Goal: Task Accomplishment & Management: Manage account settings

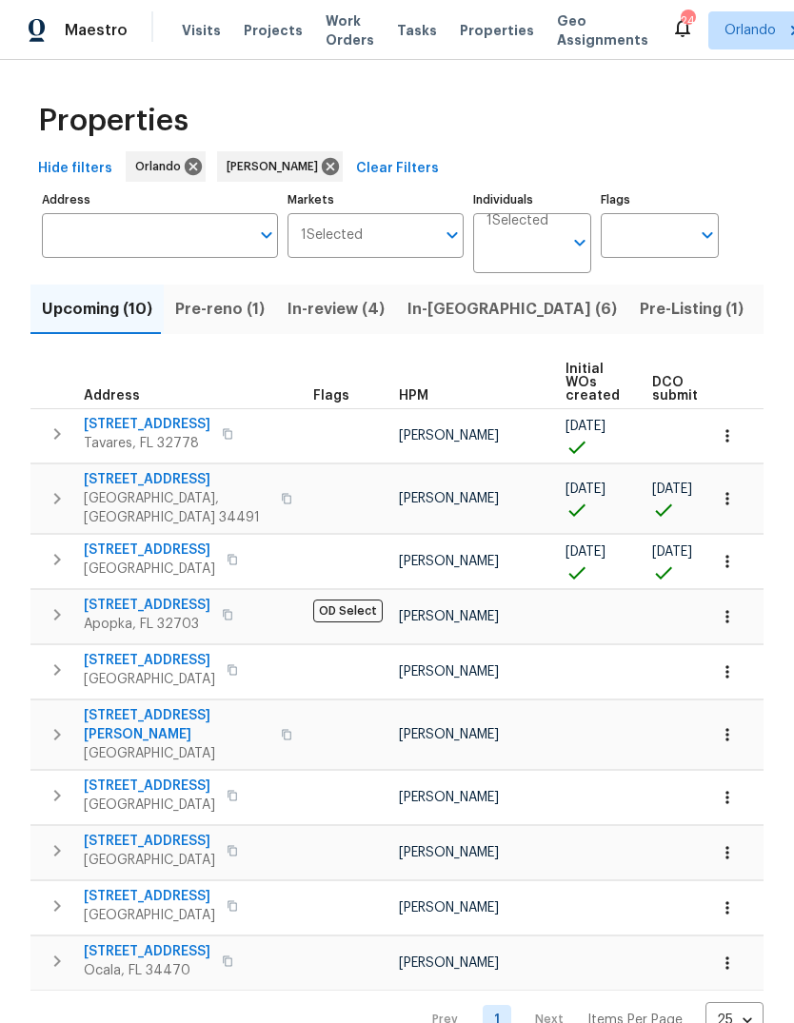
click at [206, 296] on span "Pre-reno (1)" at bounding box center [219, 309] width 89 height 27
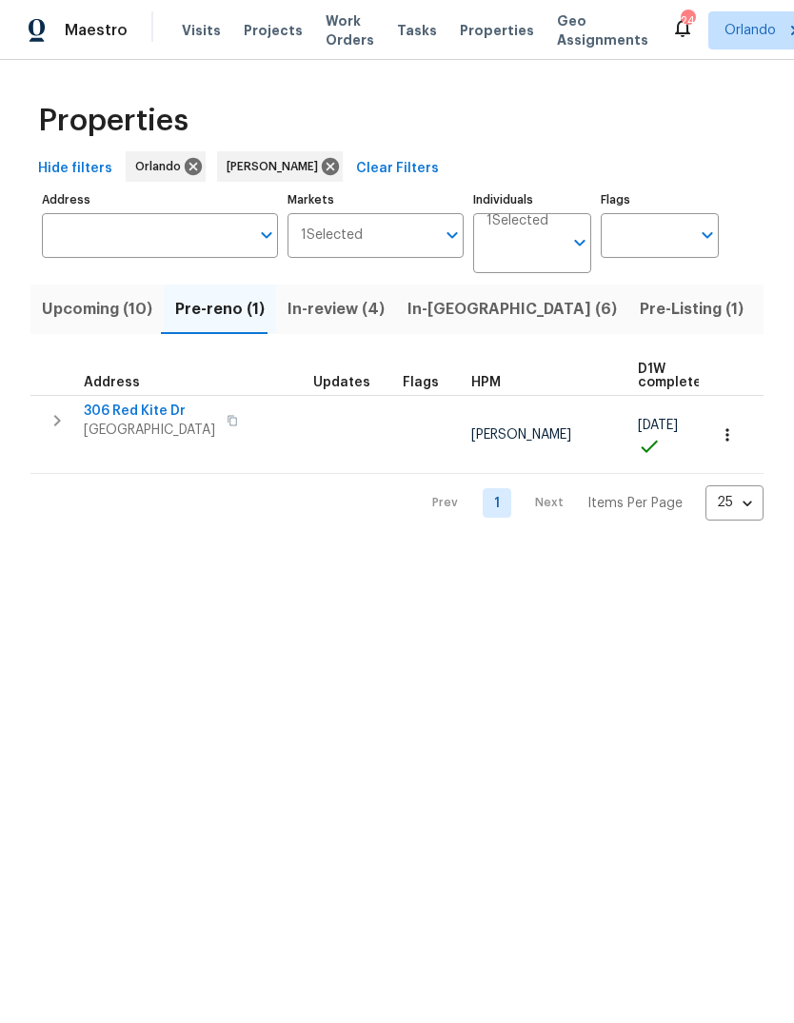
click at [109, 419] on span "306 Red Kite Dr" at bounding box center [149, 411] width 131 height 19
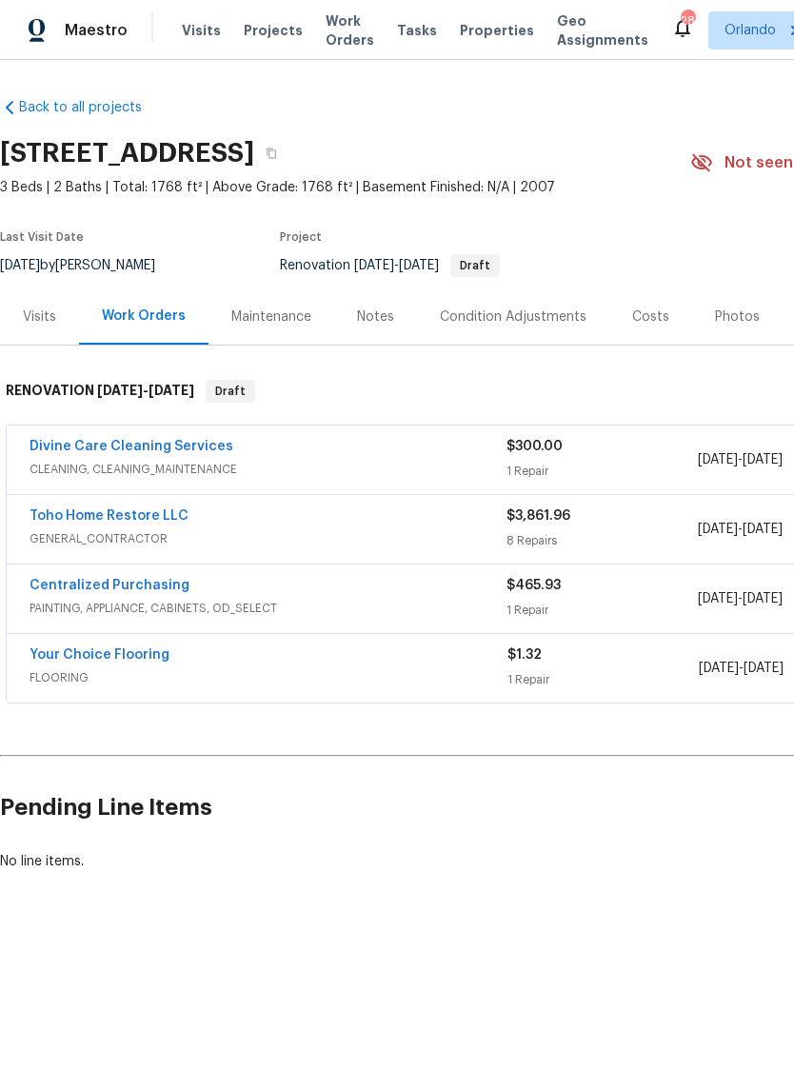
click at [80, 516] on link "Toho Home Restore LLC" at bounding box center [109, 515] width 159 height 13
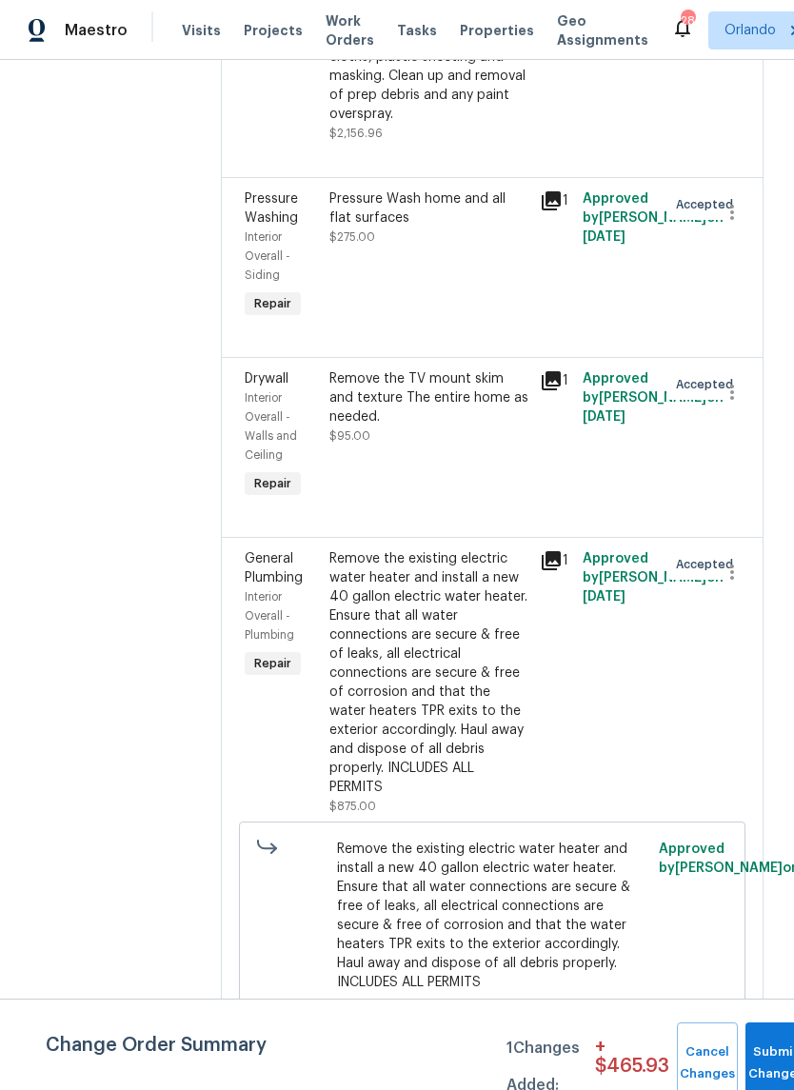
scroll to position [1590, 0]
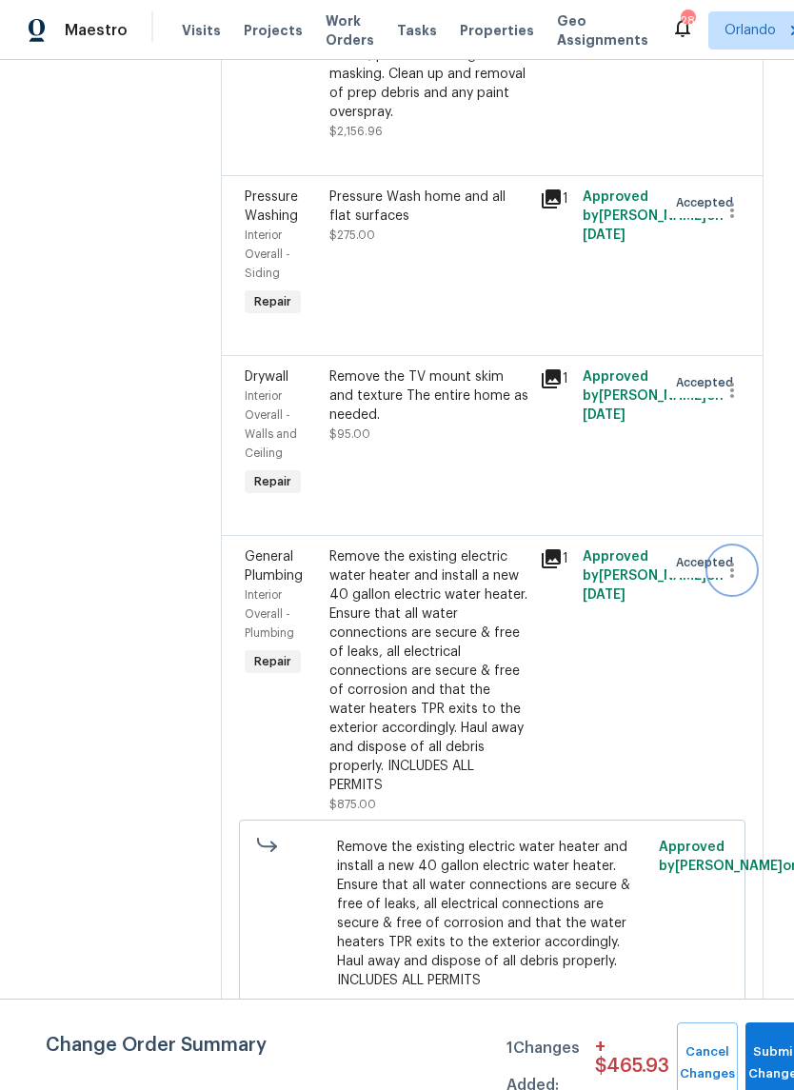
click at [739, 547] on button "button" at bounding box center [732, 570] width 46 height 46
click at [746, 471] on li "Cancel" at bounding box center [741, 467] width 73 height 31
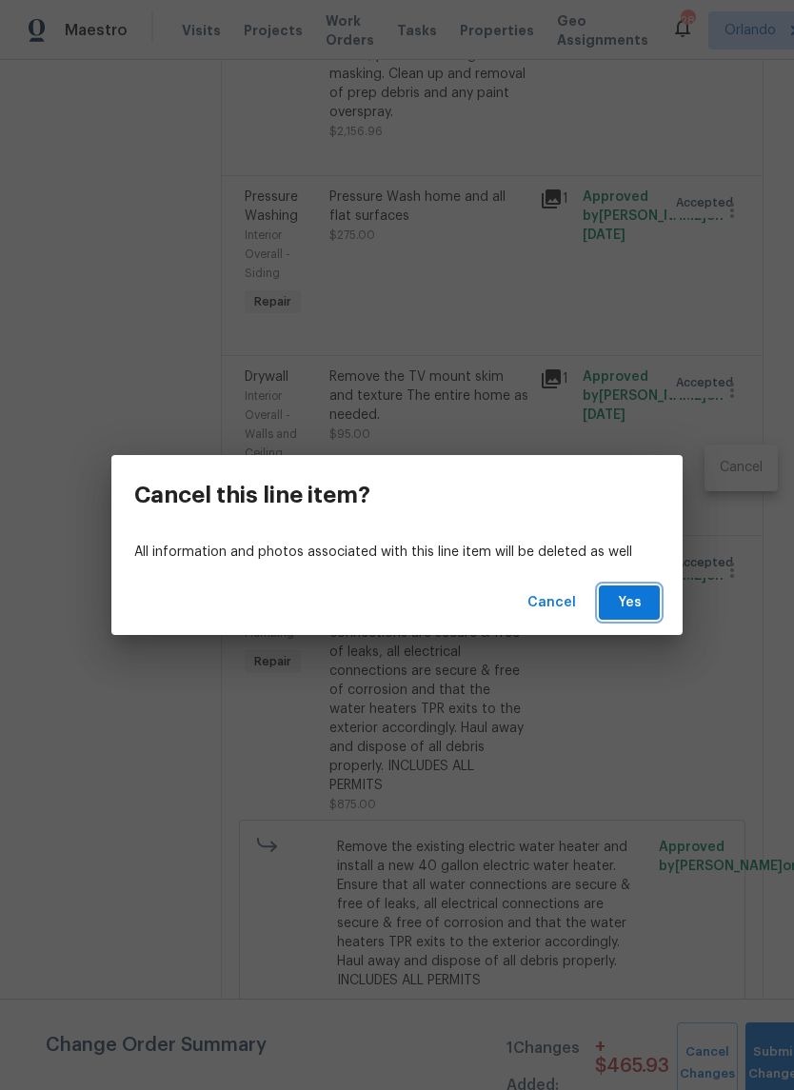
click at [633, 593] on span "Yes" at bounding box center [629, 603] width 30 height 24
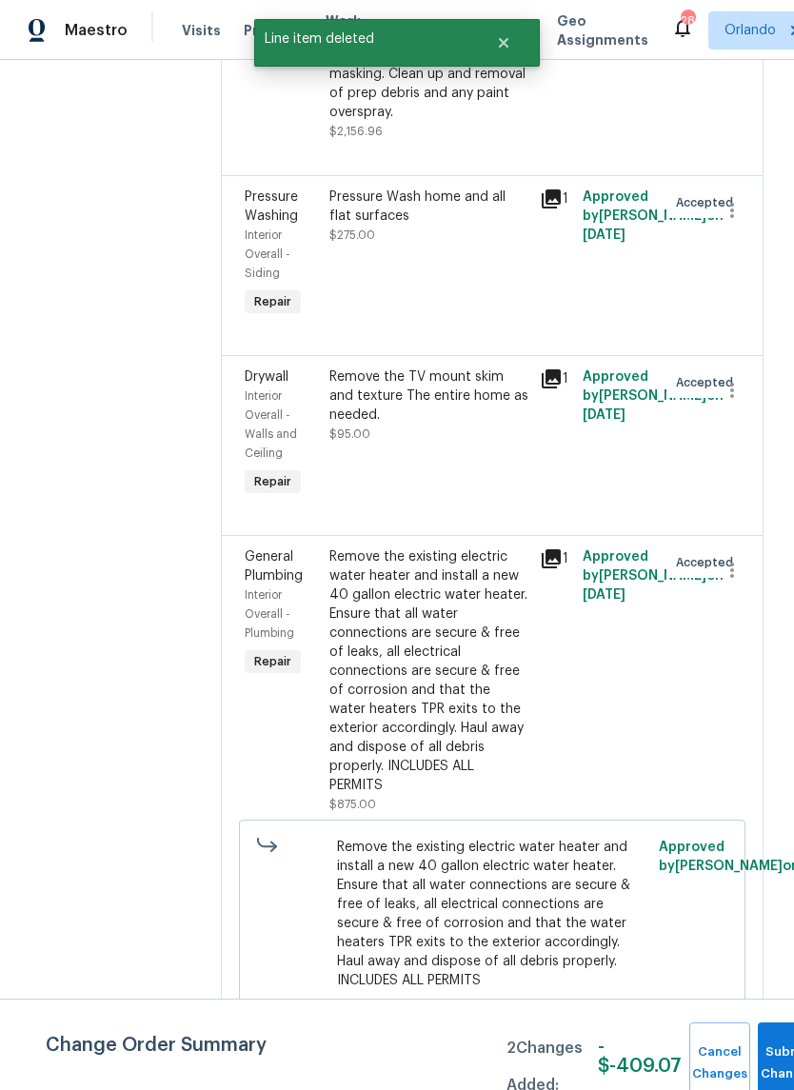
scroll to position [0, 0]
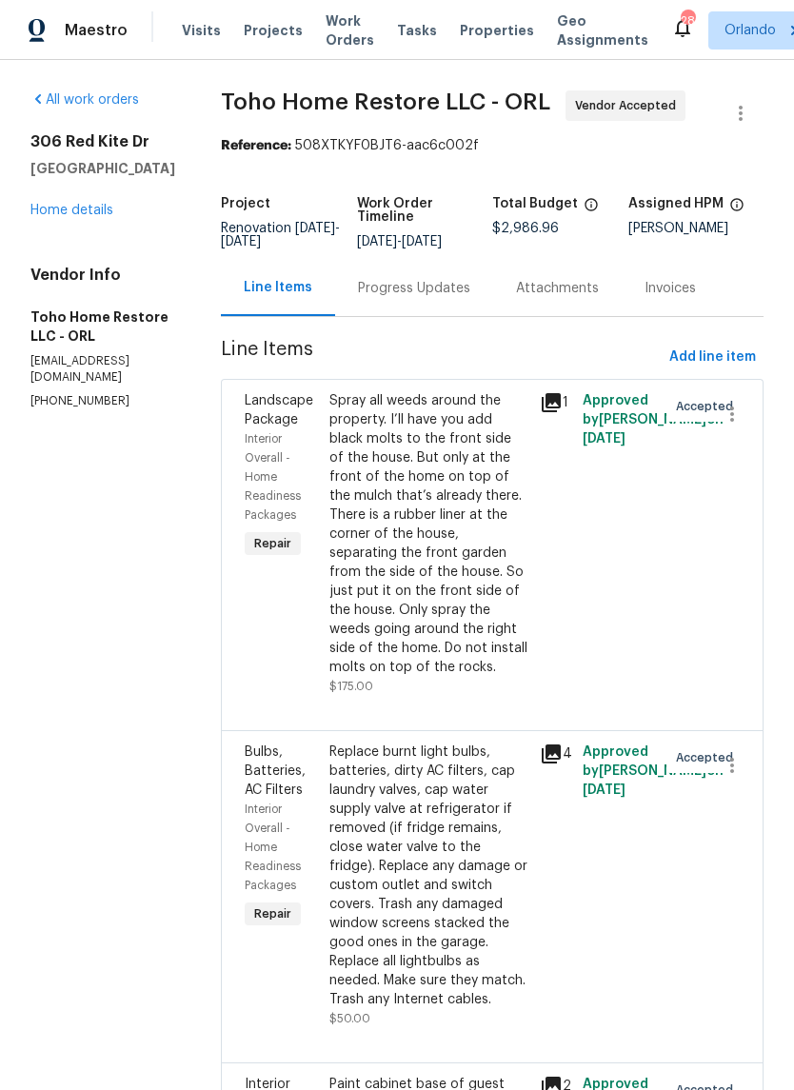
click at [78, 217] on link "Home details" at bounding box center [71, 210] width 83 height 13
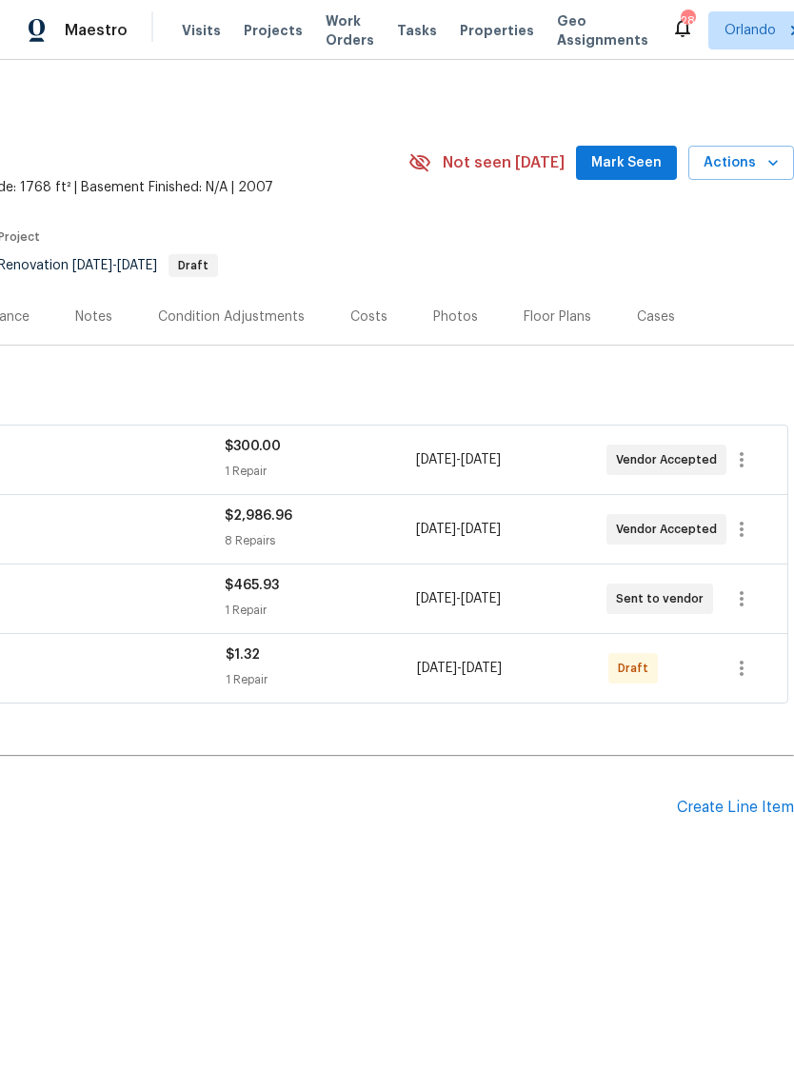
scroll to position [0, 282]
click at [744, 806] on div "Create Line Item" at bounding box center [735, 808] width 117 height 18
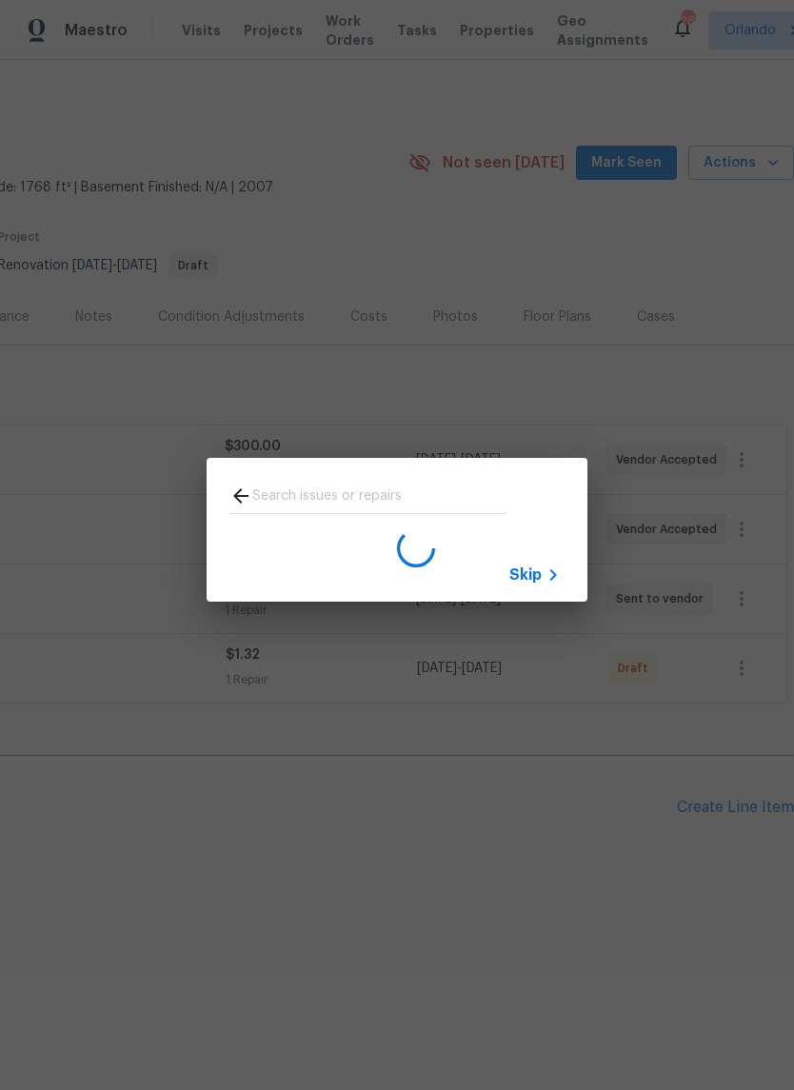
click at [241, 301] on div "Skip" at bounding box center [397, 530] width 794 height 1060
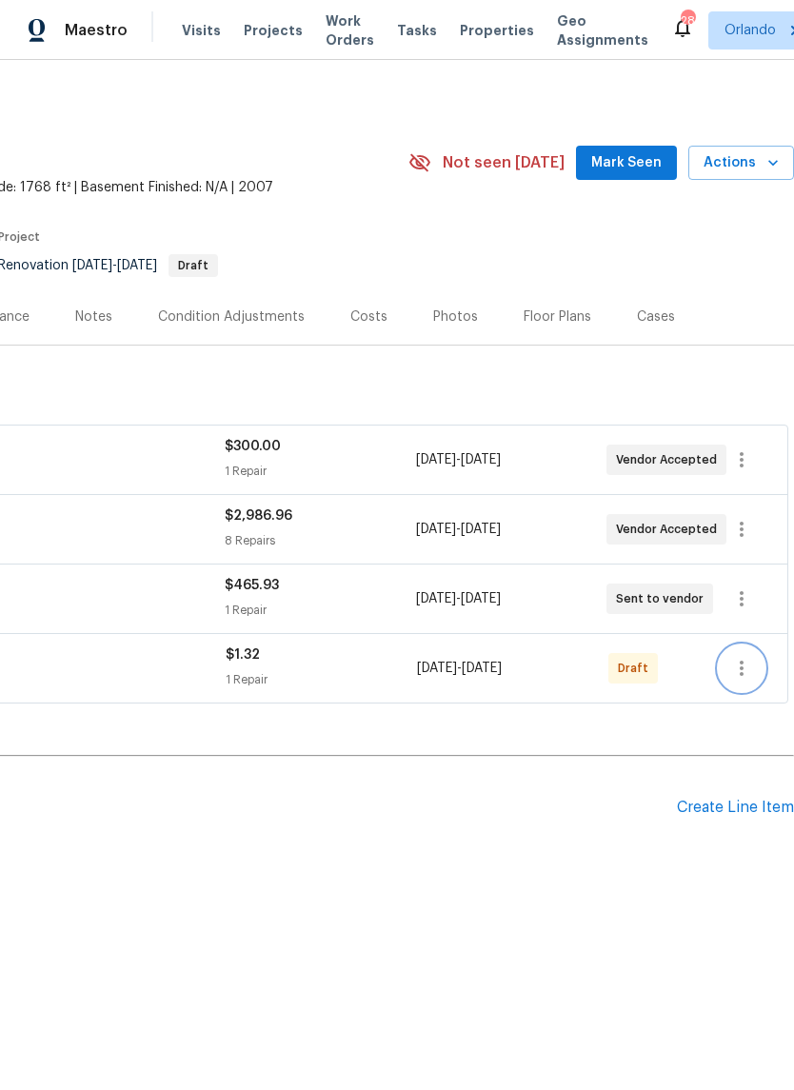
click at [744, 669] on icon "button" at bounding box center [741, 668] width 23 height 23
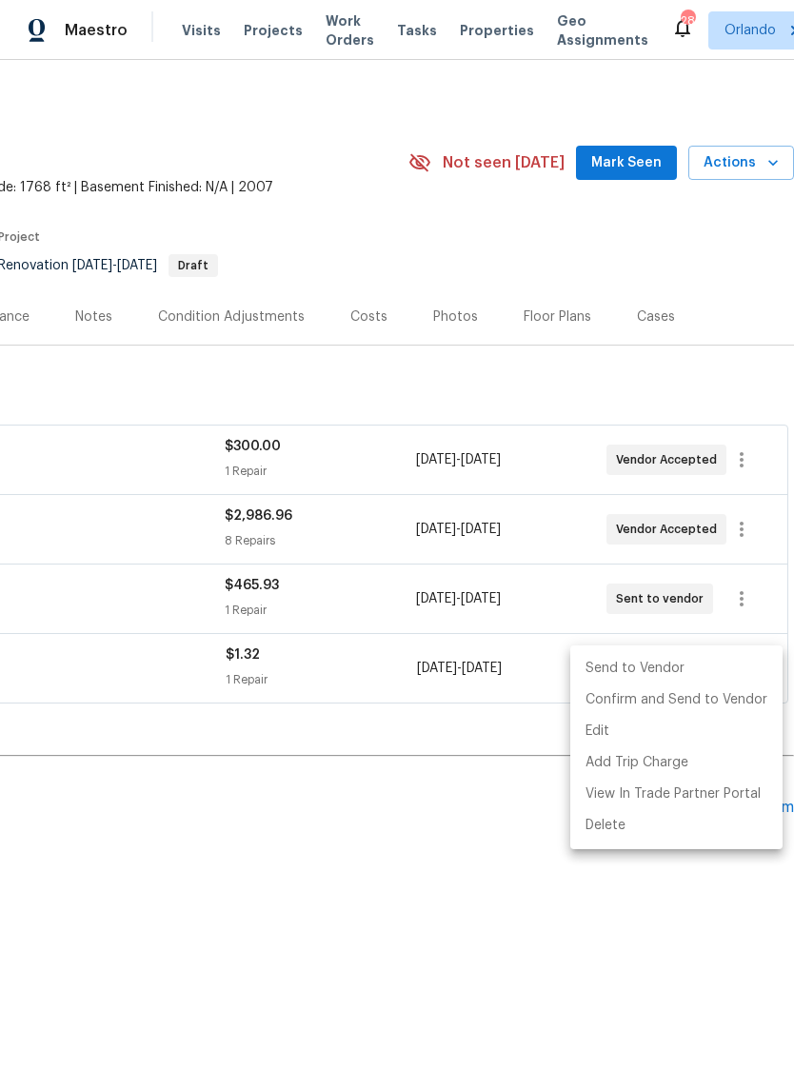
click at [685, 660] on li "Send to Vendor" at bounding box center [676, 668] width 212 height 31
click at [458, 836] on div at bounding box center [397, 545] width 794 height 1090
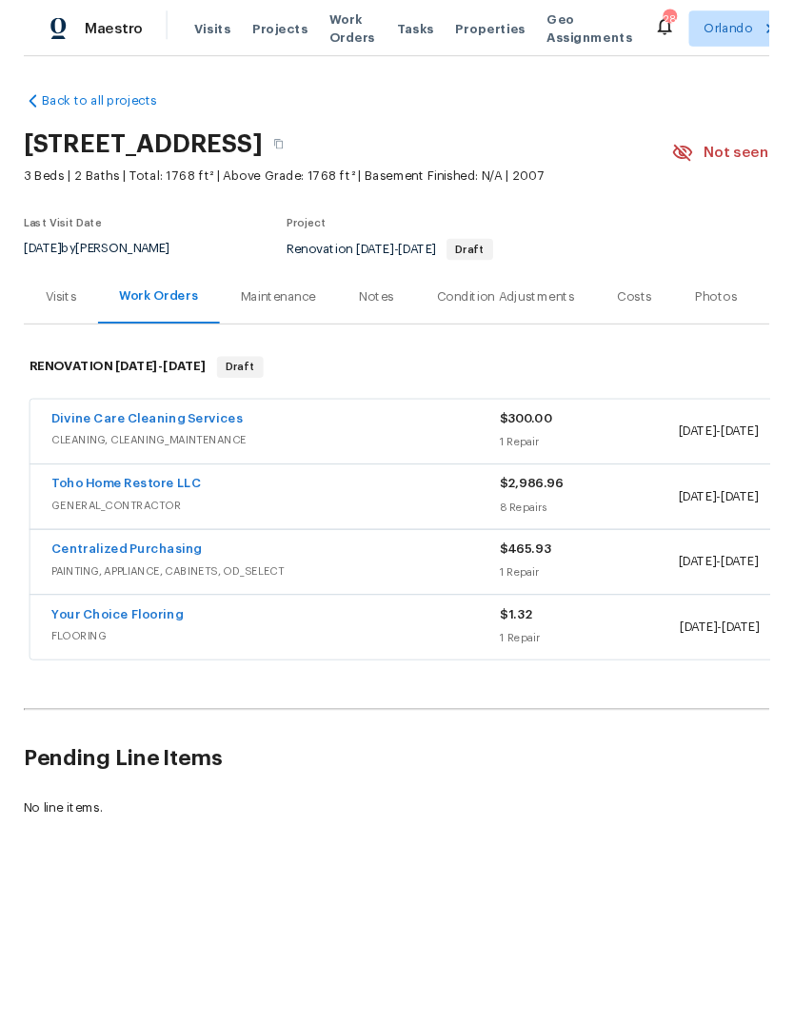
scroll to position [0, 0]
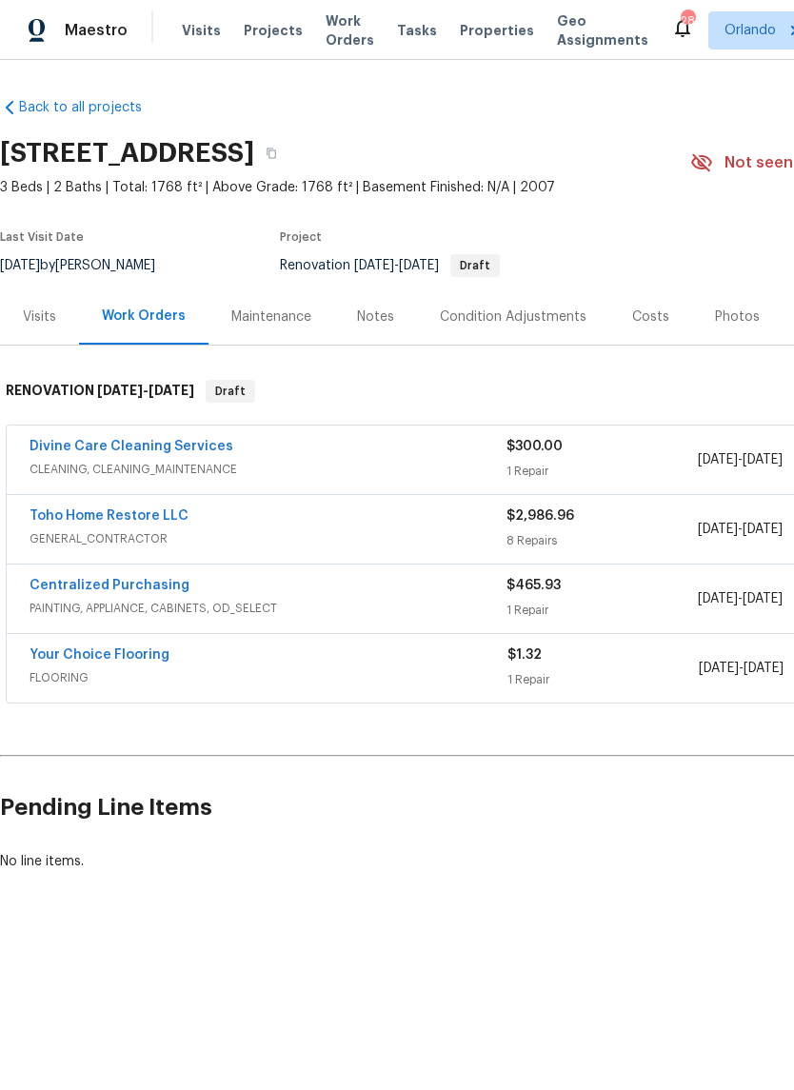
click at [81, 660] on link "Your Choice Flooring" at bounding box center [100, 654] width 140 height 13
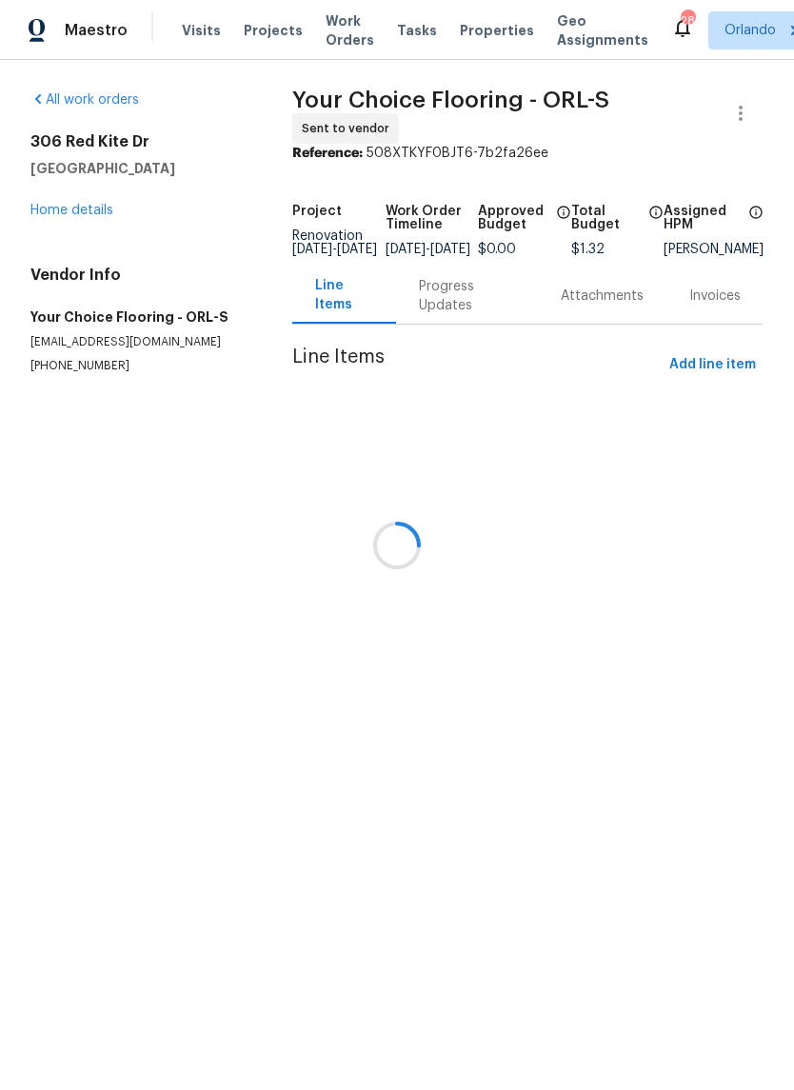
click at [449, 297] on div at bounding box center [397, 545] width 794 height 1090
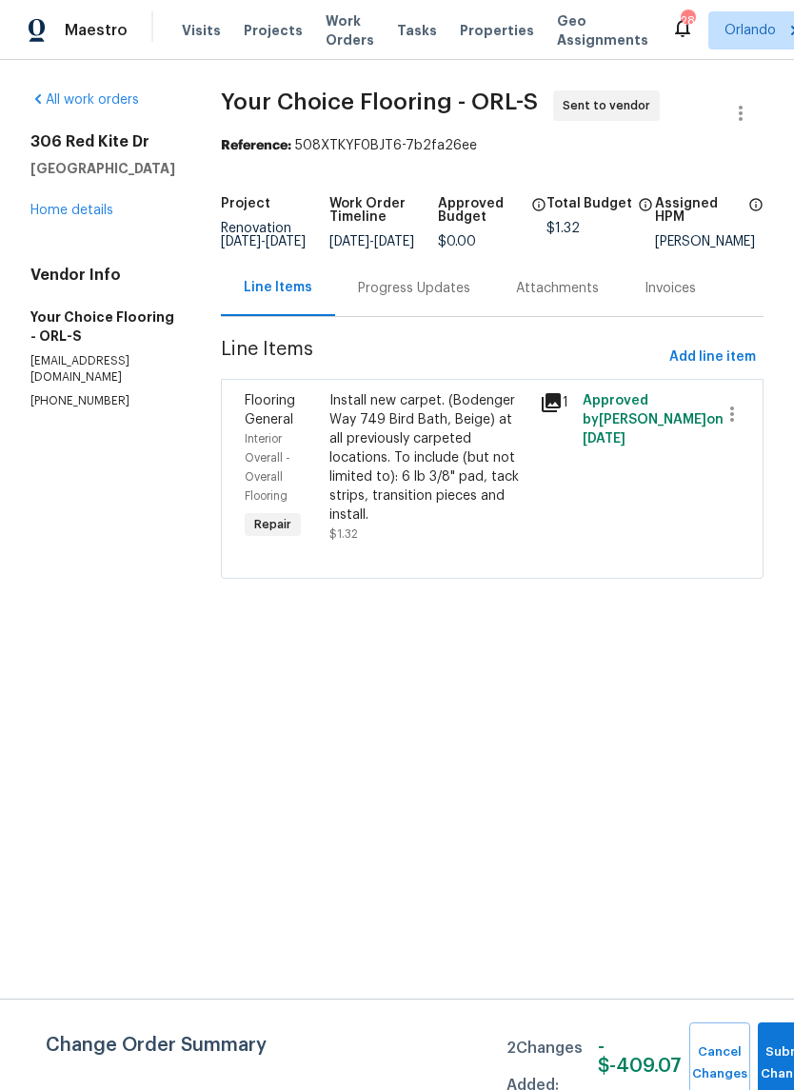
click at [466, 298] on div "Progress Updates" at bounding box center [414, 288] width 112 height 19
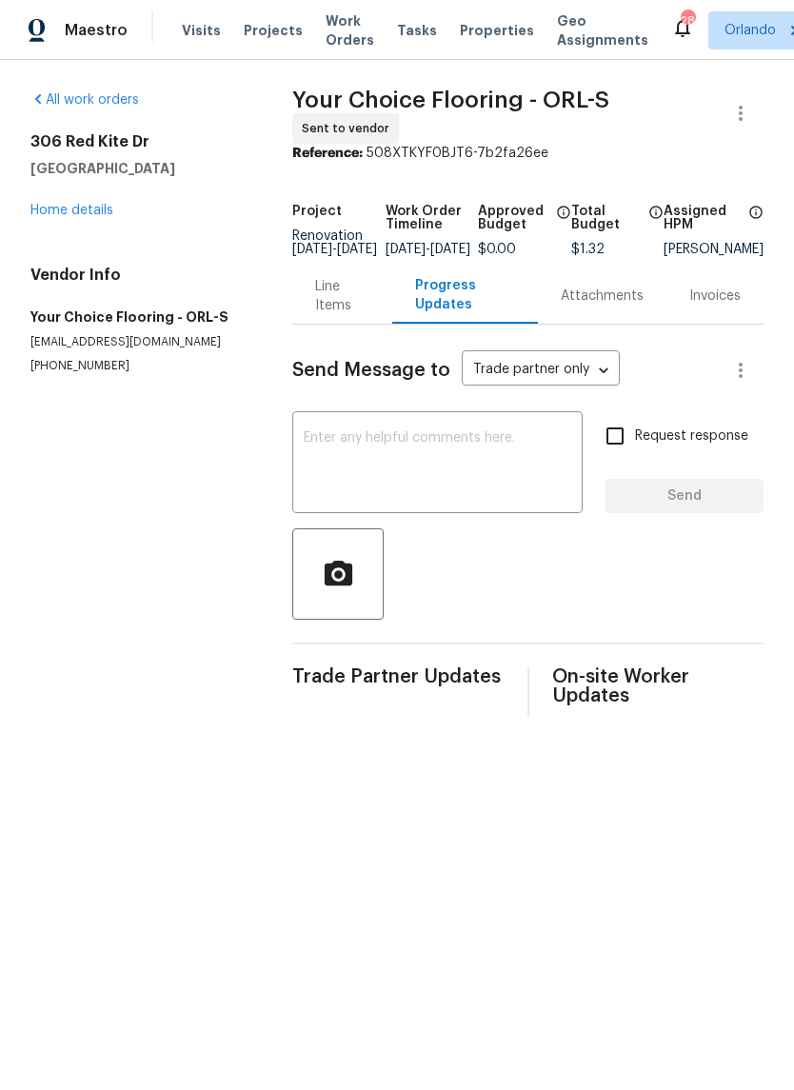
click at [474, 444] on textarea at bounding box center [438, 464] width 268 height 67
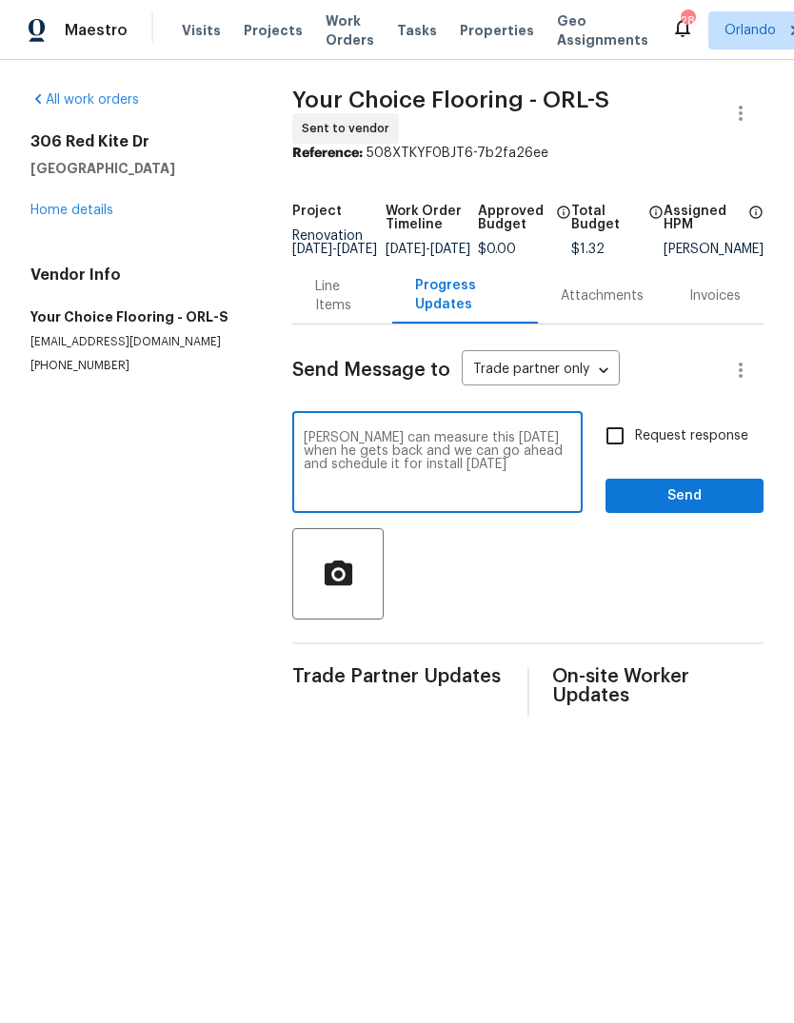
type textarea "[PERSON_NAME] can measure this [DATE] when he gets back and we can go ahead and…"
click at [720, 502] on span "Send" at bounding box center [685, 497] width 128 height 24
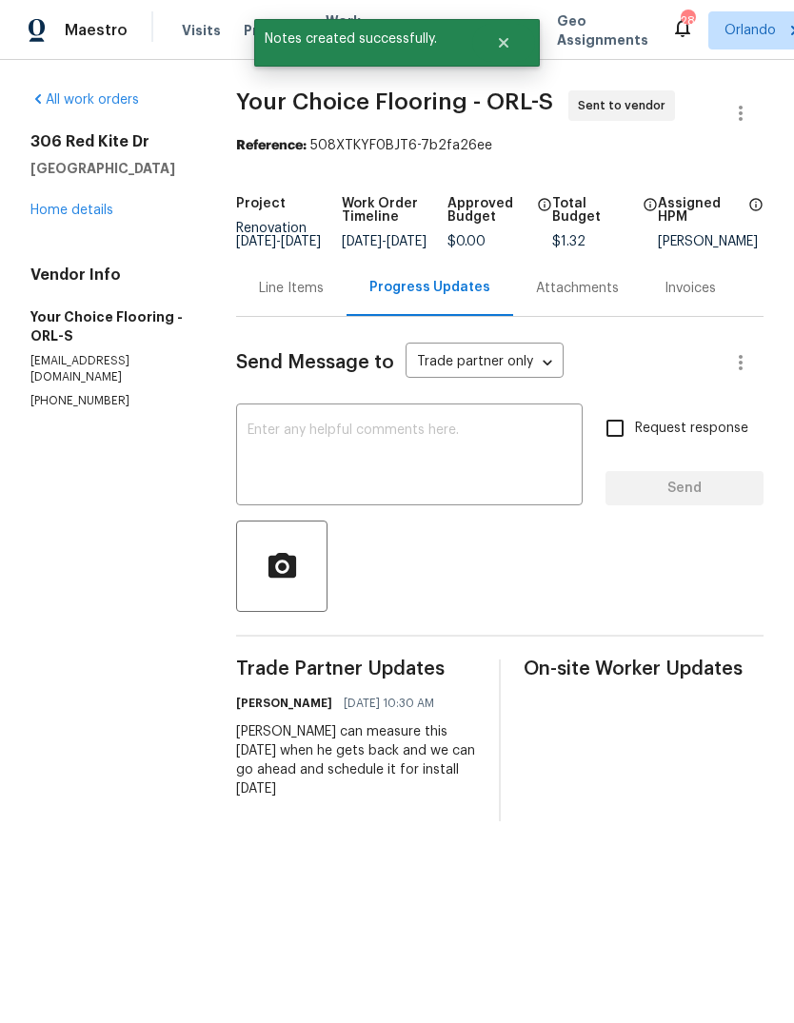
click at [53, 211] on link "Home details" at bounding box center [71, 210] width 83 height 13
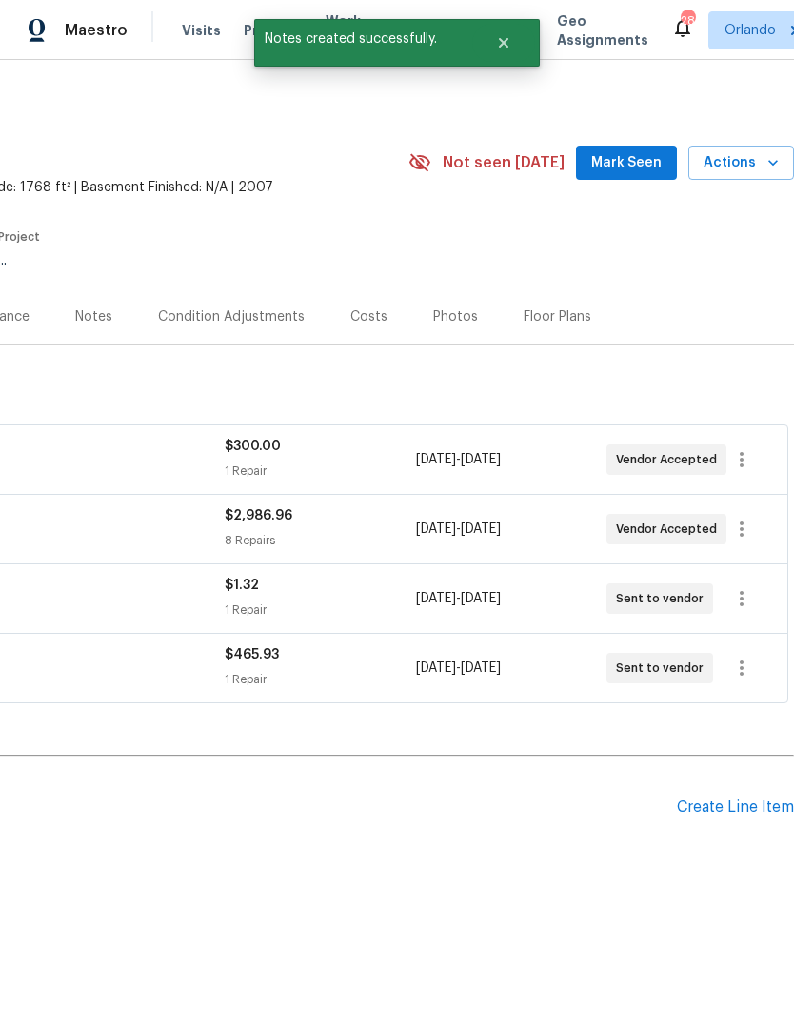
scroll to position [0, 282]
click at [738, 804] on div "Create Line Item" at bounding box center [735, 808] width 117 height 18
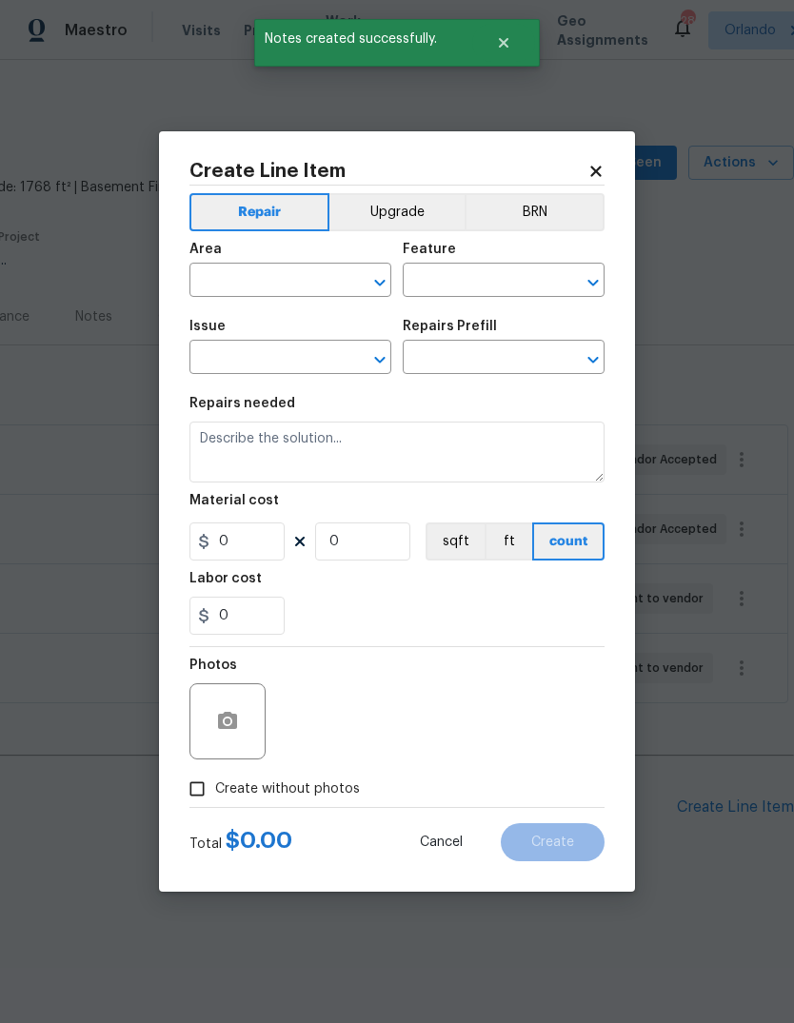
click at [108, 507] on body "Maestro Visits Projects Work Orders Tasks Properties Geo Assignments 28 [PERSON…" at bounding box center [397, 500] width 794 height 1001
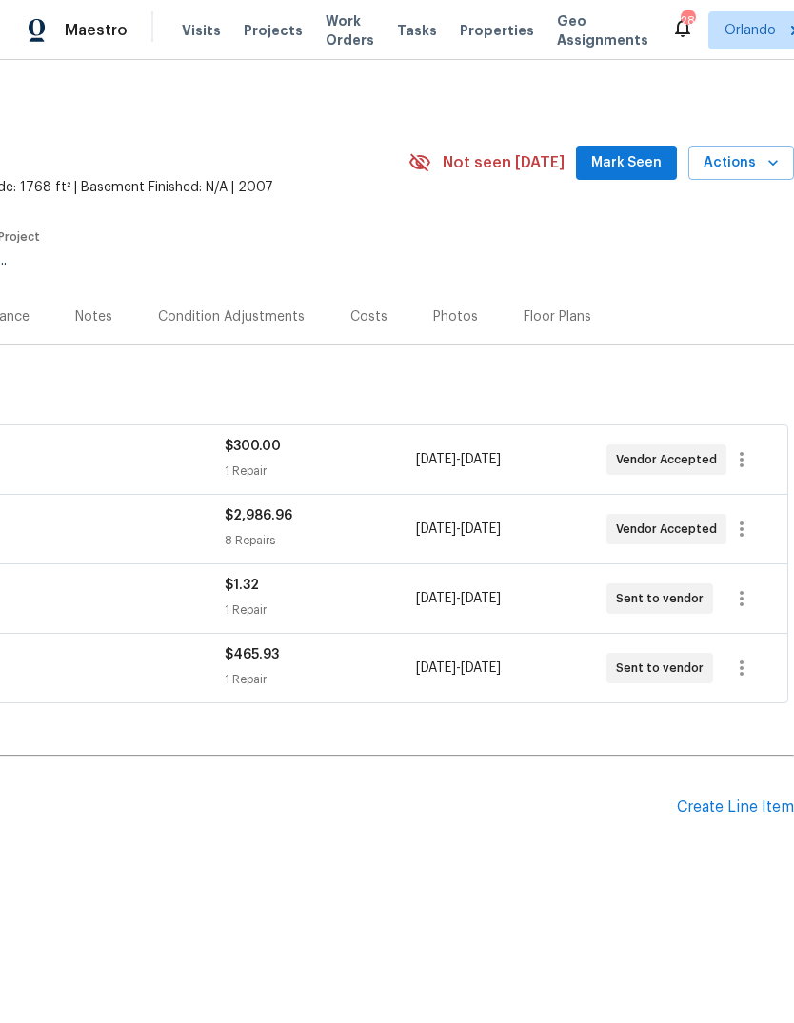
click at [744, 799] on div "Create Line Item" at bounding box center [735, 808] width 117 height 18
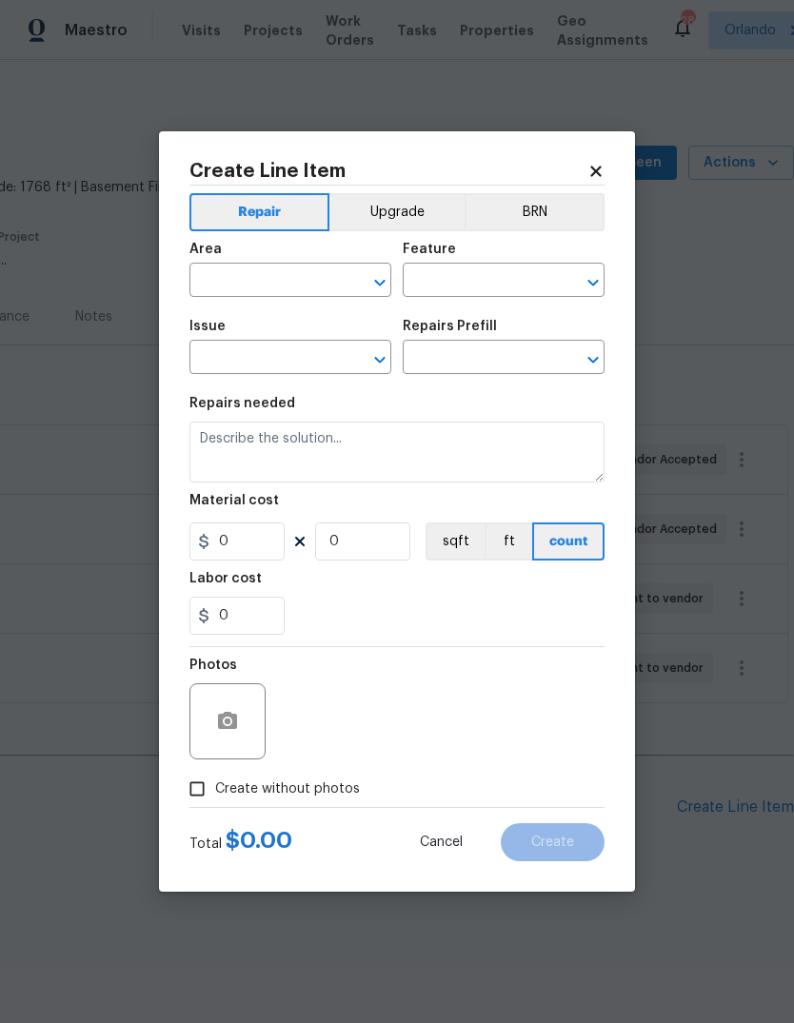
click at [751, 805] on body "Maestro Visits Projects Work Orders Tasks Properties Geo Assignments 28 [PERSON…" at bounding box center [397, 500] width 794 height 1001
